Goal: Task Accomplishment & Management: Manage account settings

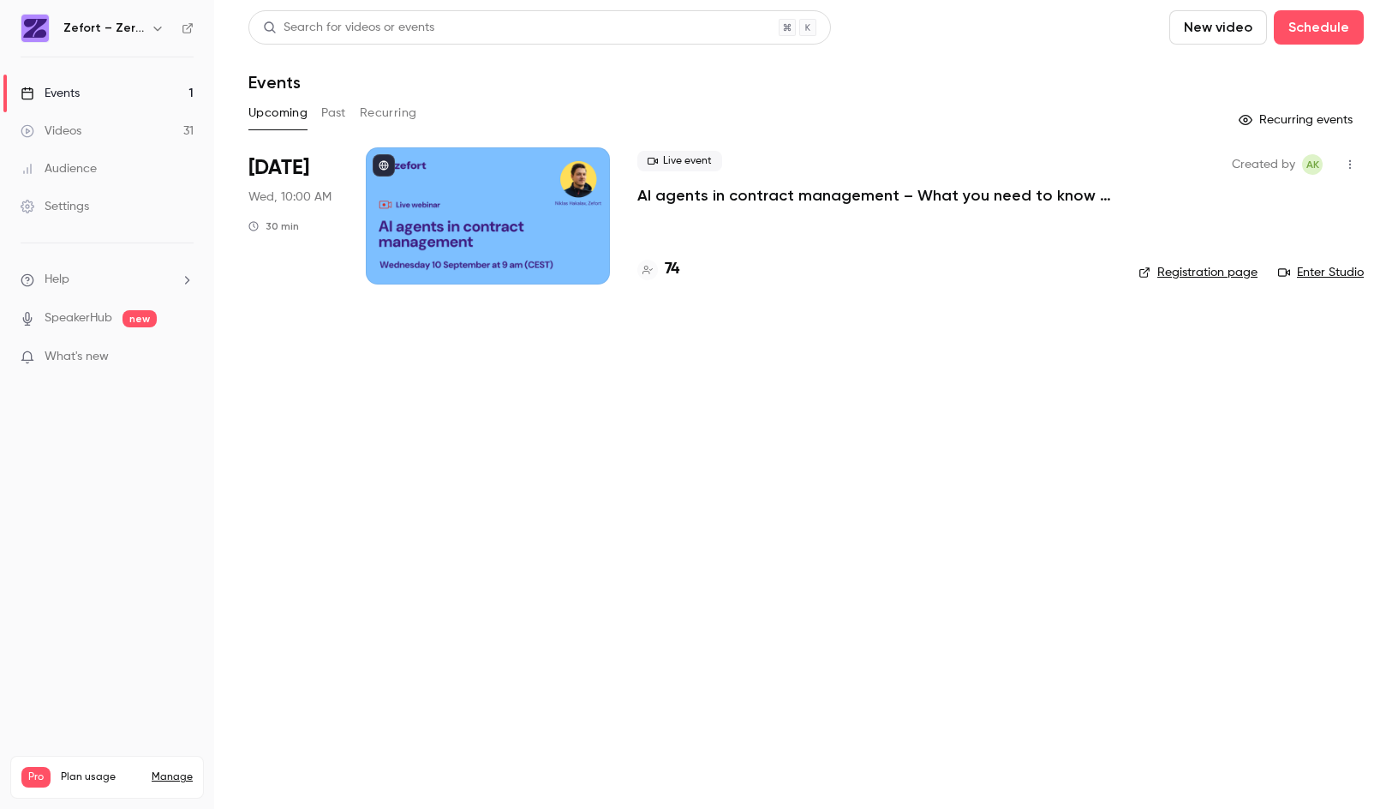
click at [105, 198] on link "Settings" at bounding box center [107, 207] width 214 height 38
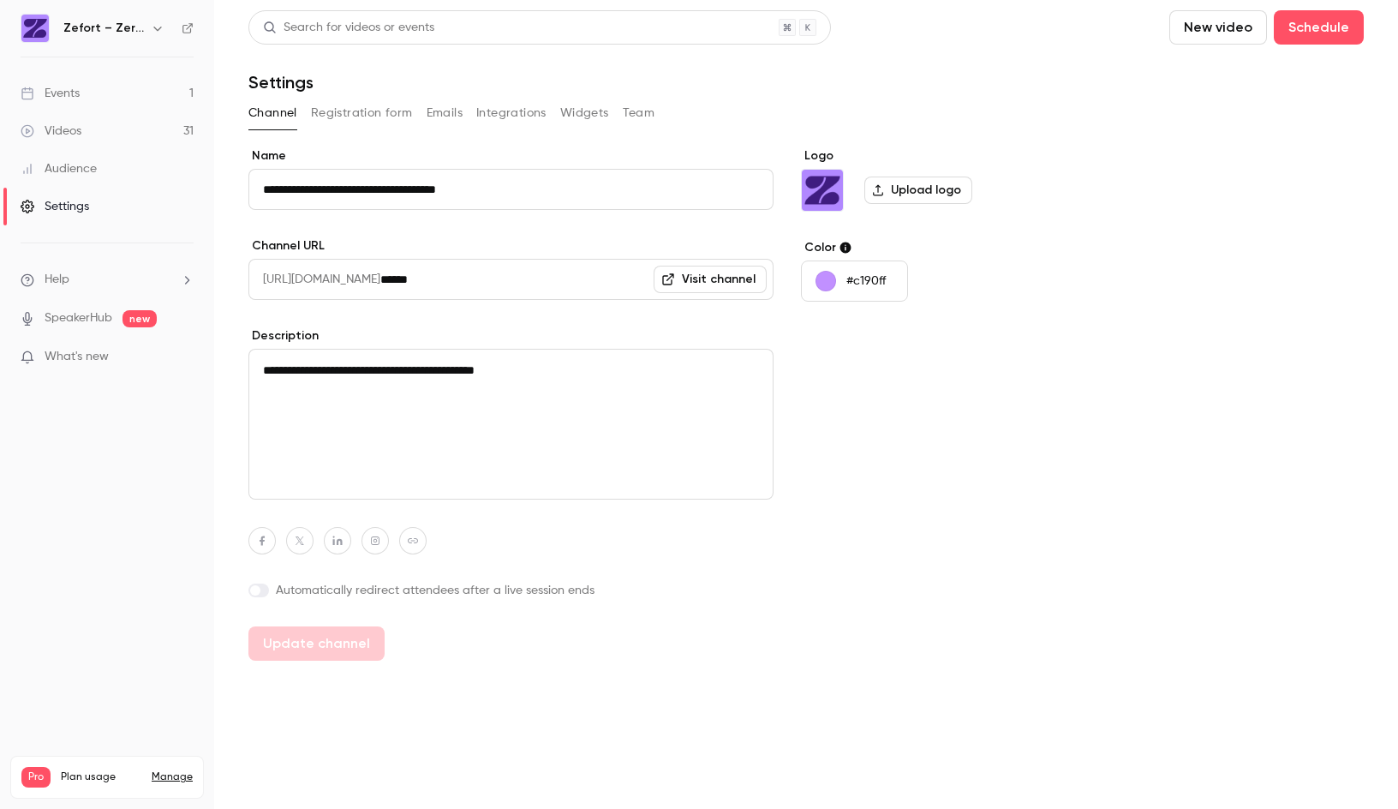
click at [101, 38] on div "Zefort – Zero-Effort Contract Management" at bounding box center [115, 28] width 105 height 21
click at [103, 30] on h6 "Zefort – Zero-Effort Contract Management" at bounding box center [103, 28] width 81 height 17
click at [156, 29] on icon "button" at bounding box center [157, 29] width 8 height 4
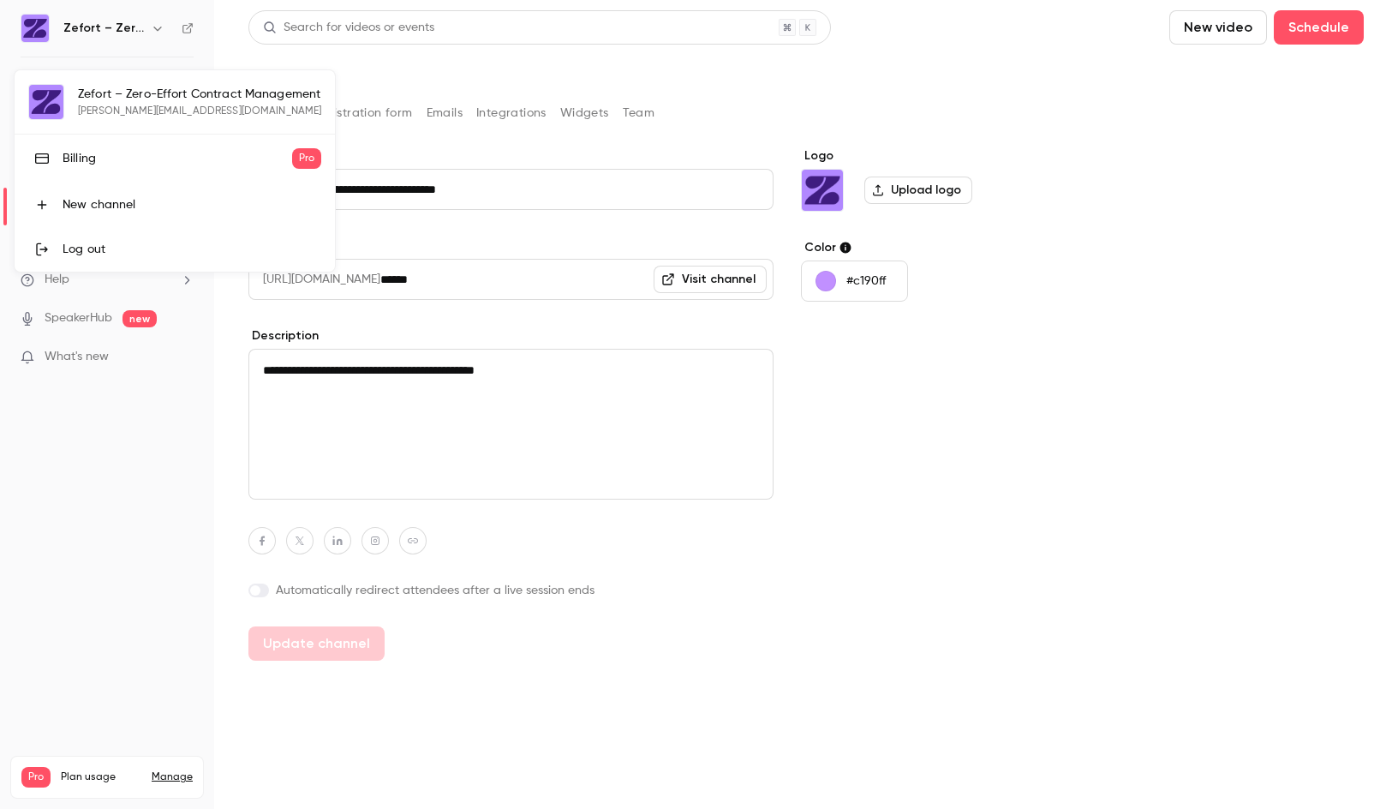
click at [79, 167] on link "Billing Pro" at bounding box center [175, 159] width 320 height 48
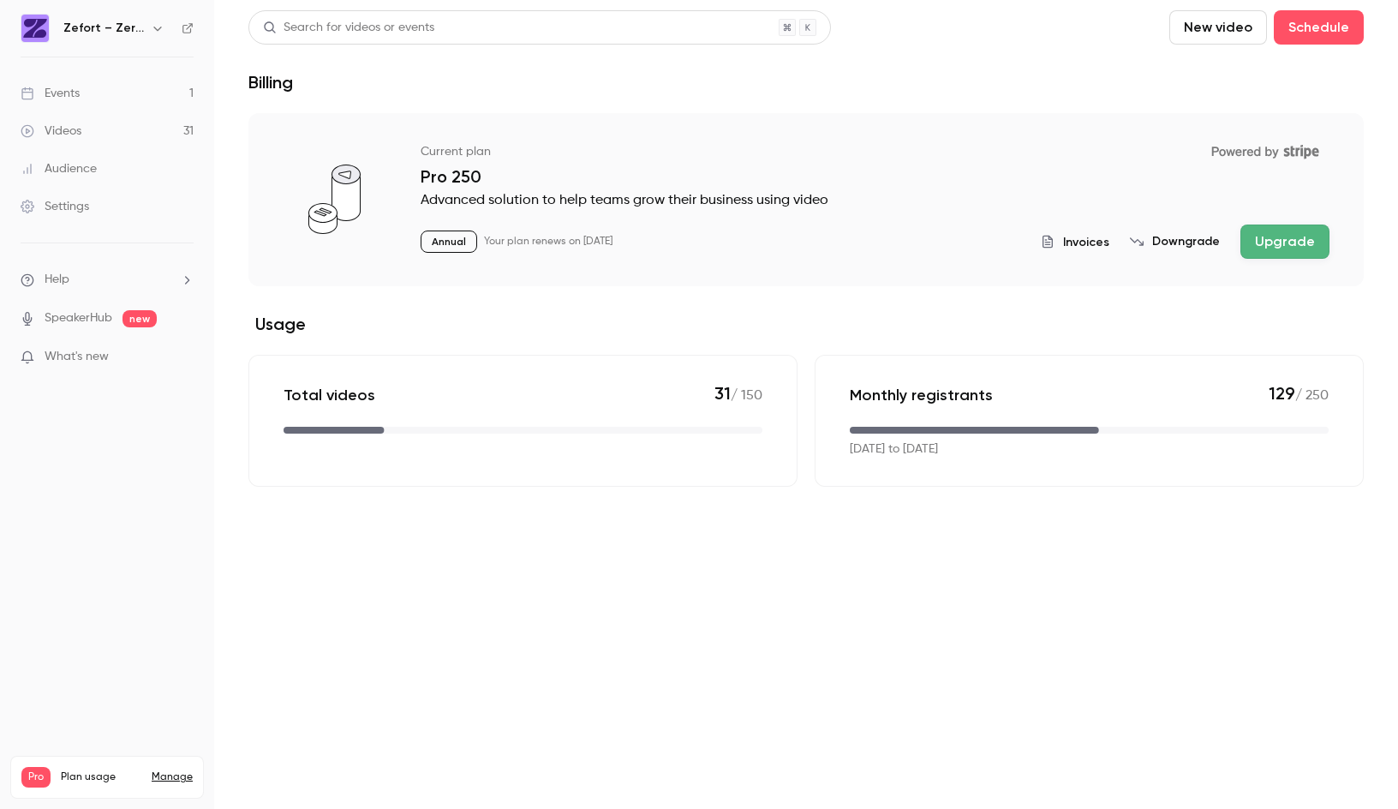
click at [1083, 243] on span "Invoices" at bounding box center [1086, 242] width 46 height 18
